Goal: Transaction & Acquisition: Purchase product/service

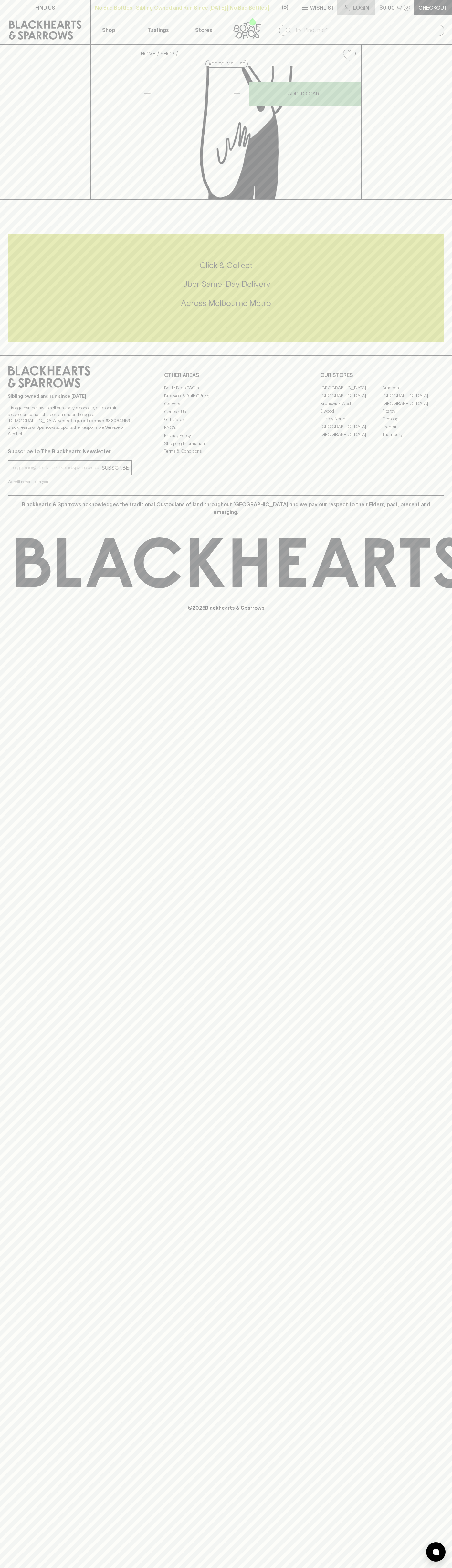
click at [345, 5] on icon at bounding box center [347, 6] width 3 height 3
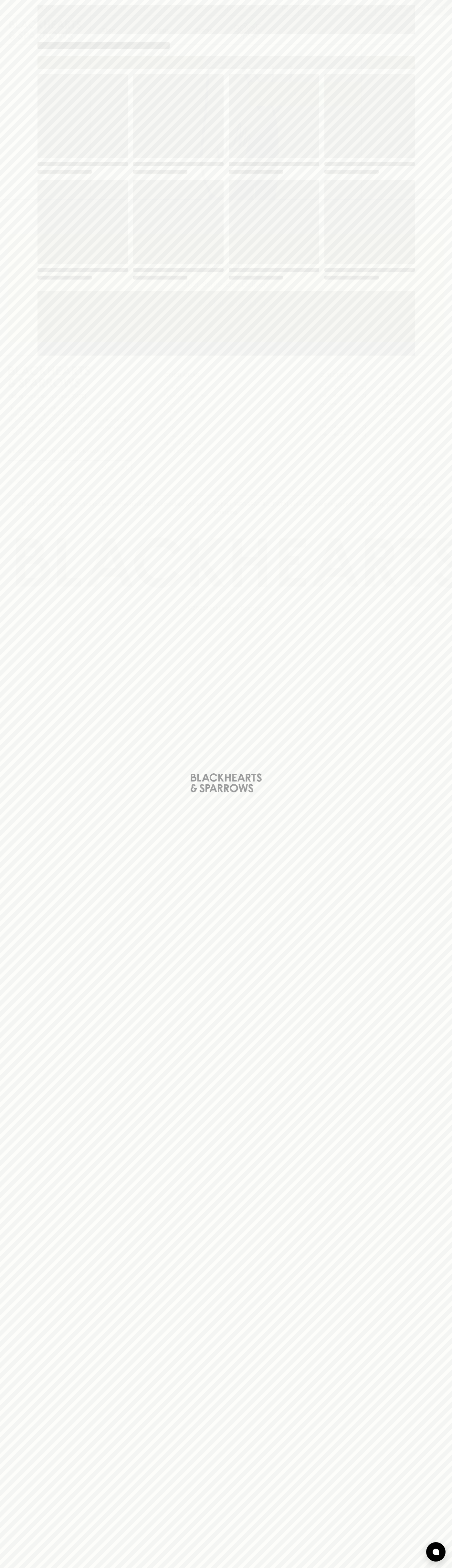
click at [428, 1393] on div "Loading" at bounding box center [226, 784] width 452 height 1568
click at [299, 1567] on html "FIND US | No Bad Bottles | Sibling Owned and Run Since 2006 | No Bad Bottles | …" at bounding box center [226, 784] width 452 height 1568
click at [31, 1567] on html "FIND US | No Bad Bottles | Sibling Owned and Run Since 2006 | No Bad Bottles | …" at bounding box center [226, 784] width 452 height 1568
